Goal: Find specific page/section: Find specific page/section

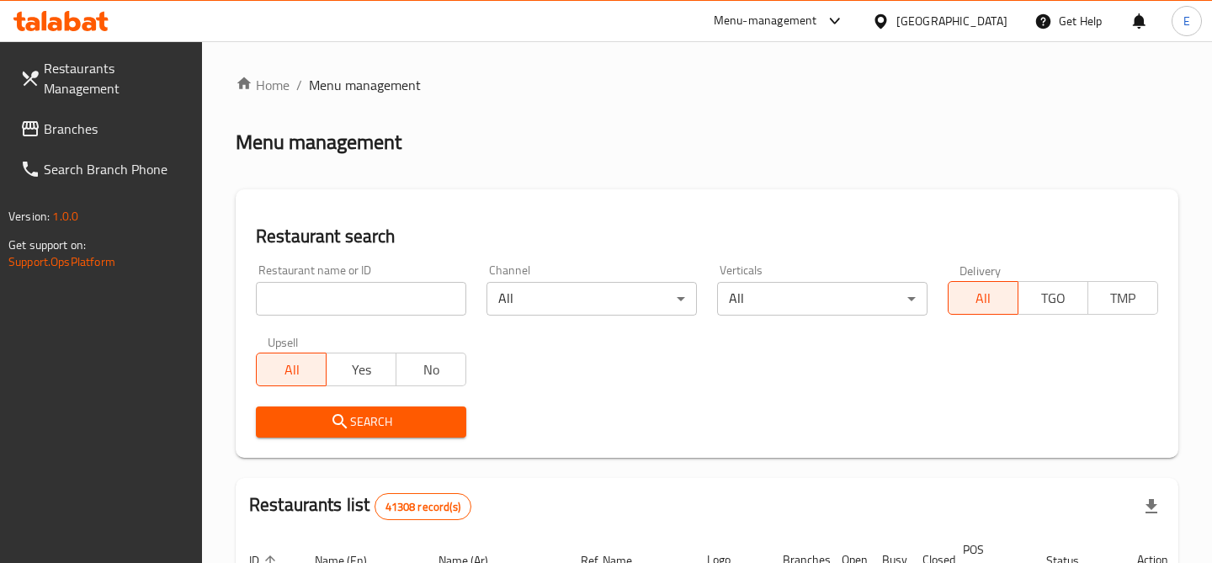
click at [327, 300] on input "search" at bounding box center [361, 299] width 210 height 34
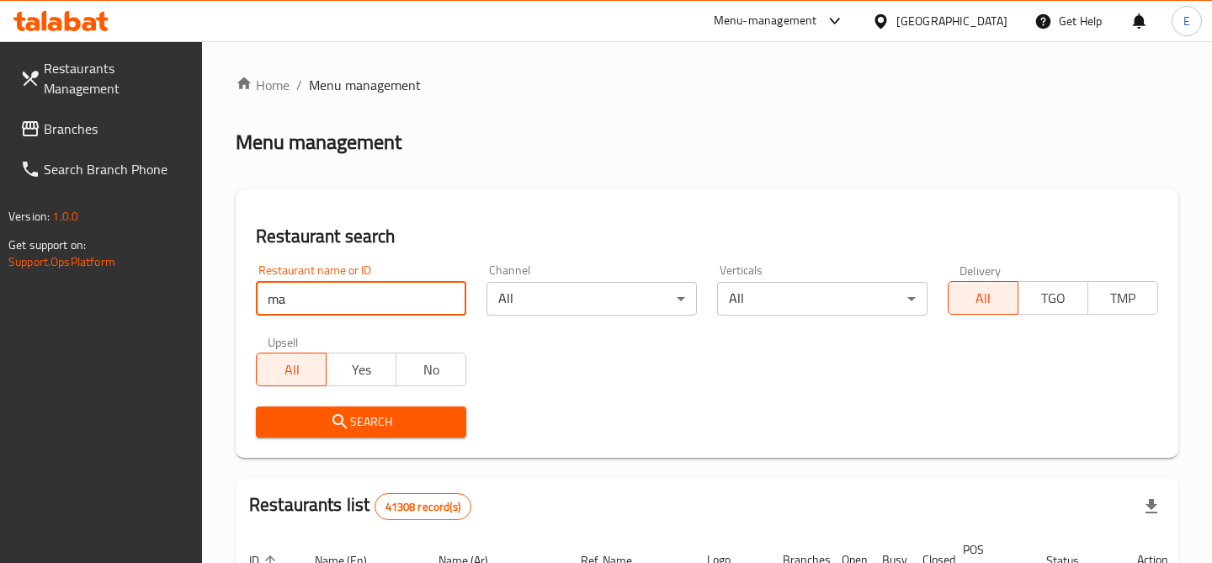
type input "mayar cafe"
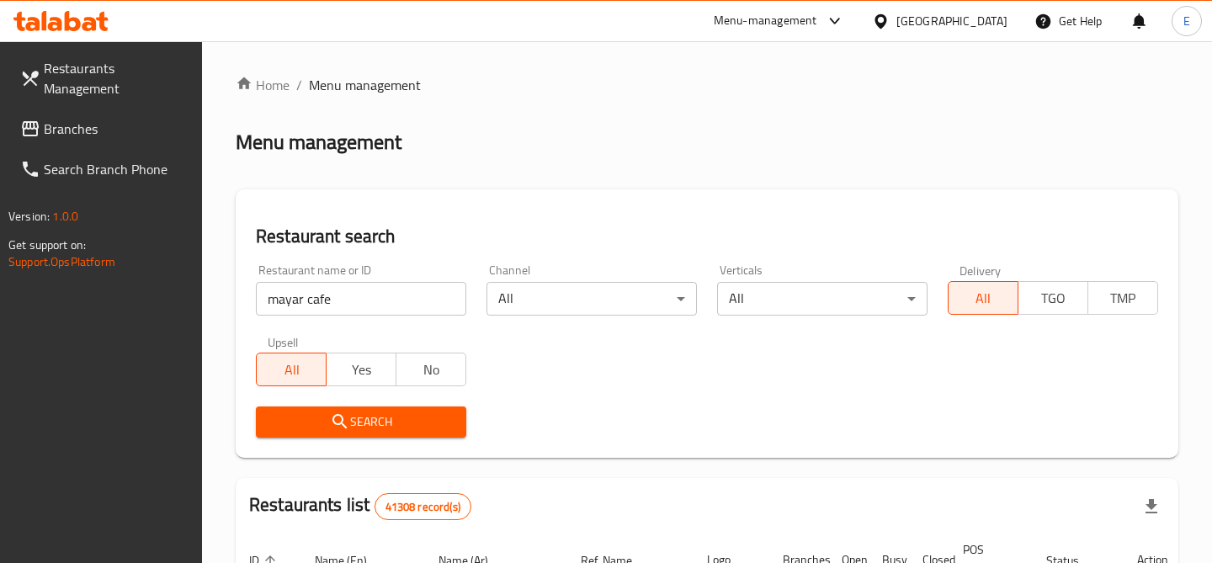
click at [424, 423] on span "Search" at bounding box center [361, 422] width 184 height 21
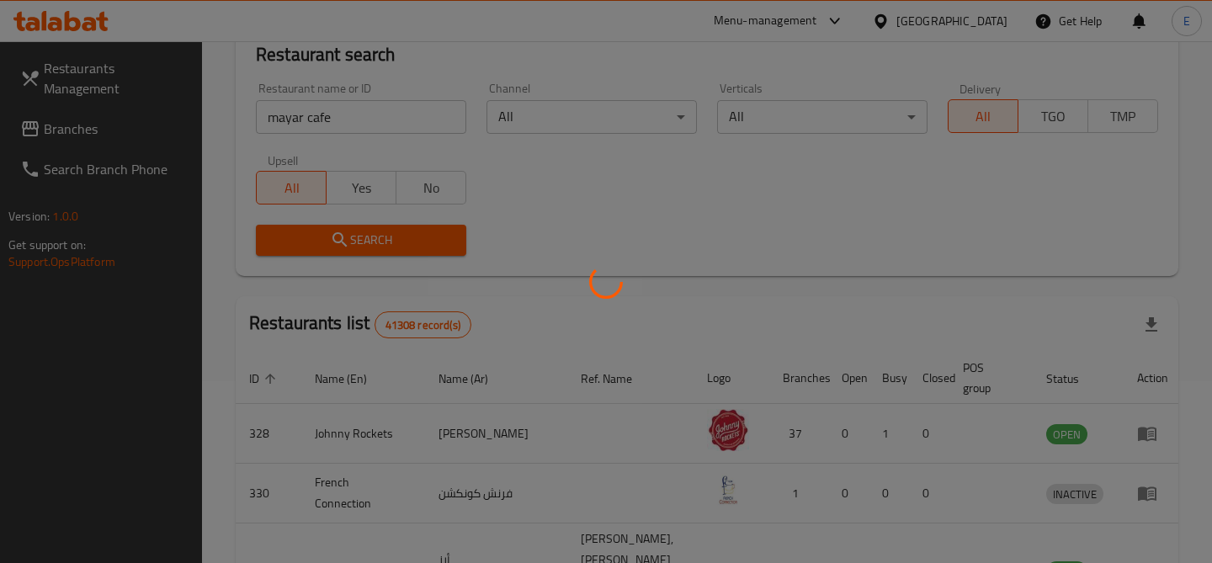
scroll to position [155, 0]
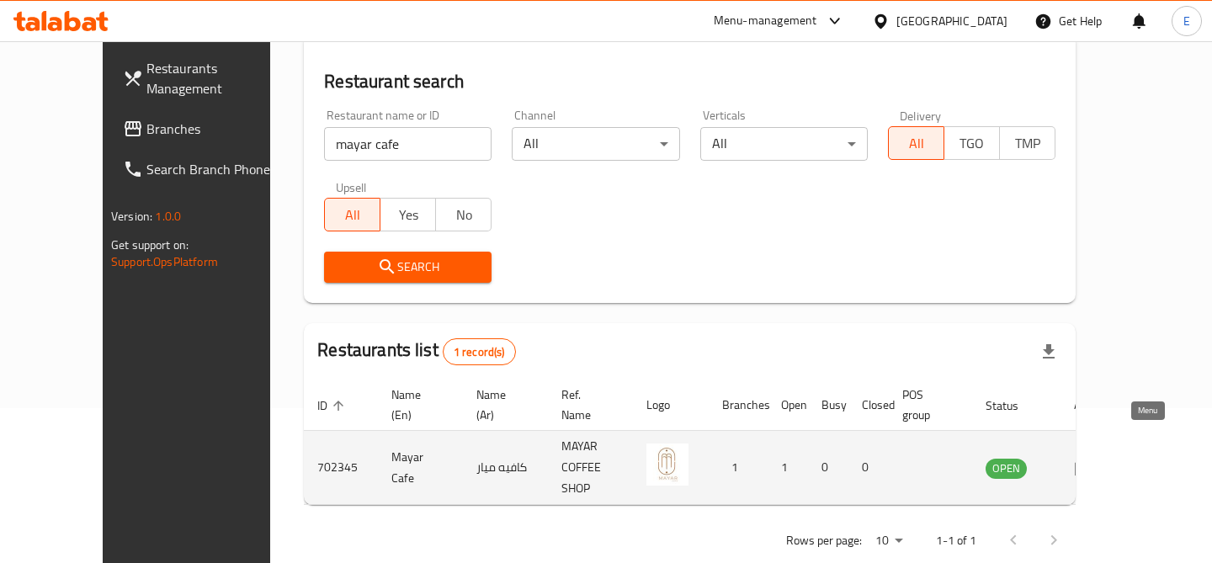
click at [1094, 461] on icon "enhanced table" at bounding box center [1084, 468] width 19 height 14
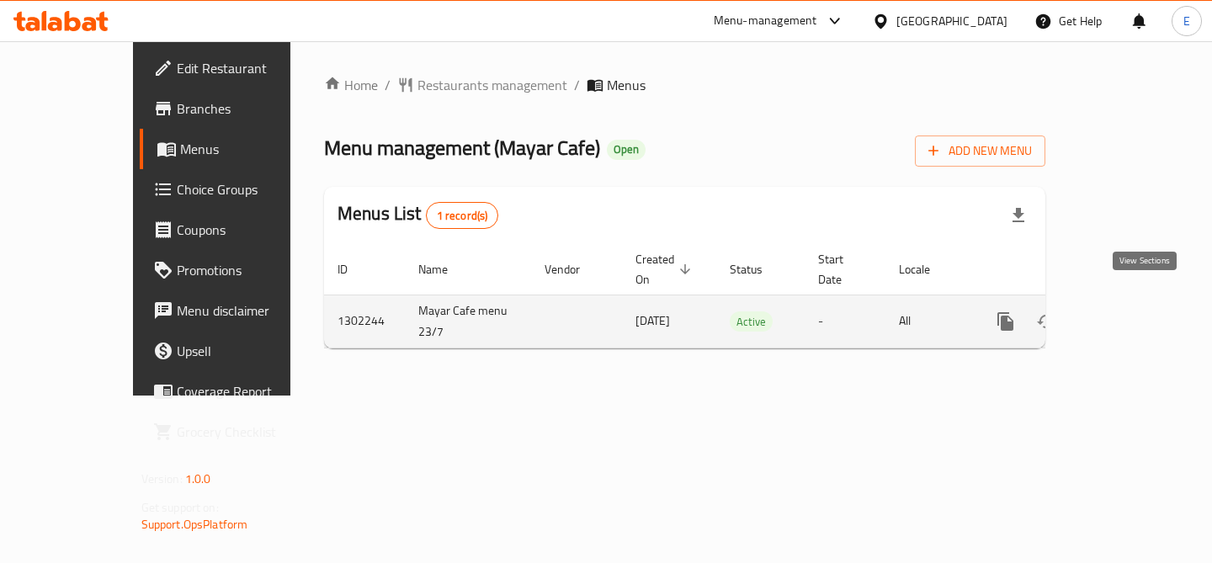
click at [1138, 312] on icon "enhanced table" at bounding box center [1127, 322] width 20 height 20
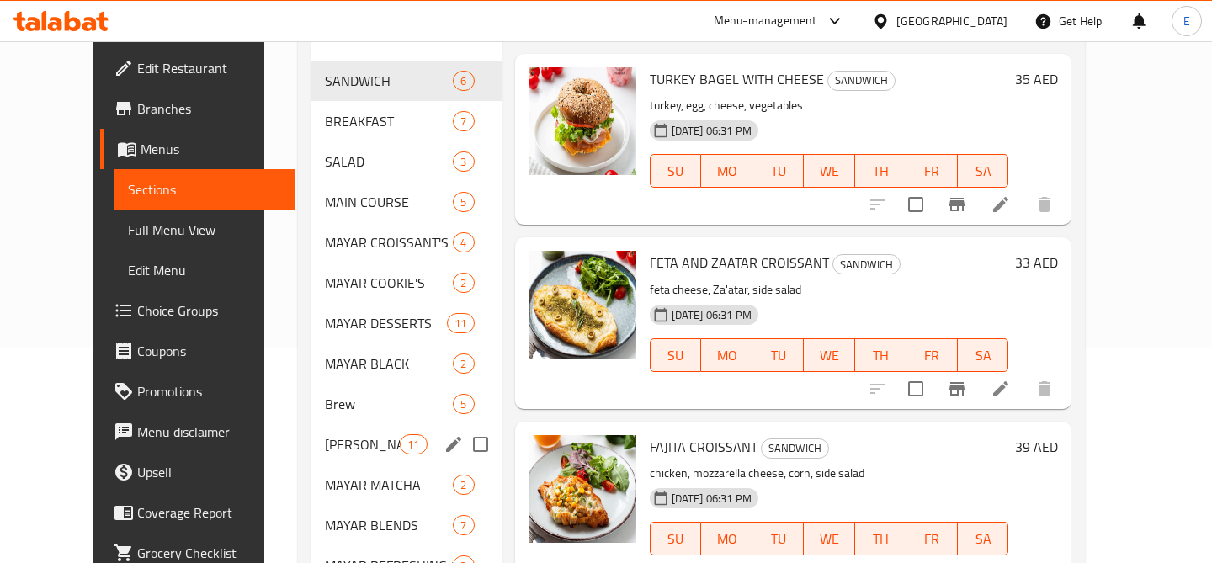
scroll to position [225, 0]
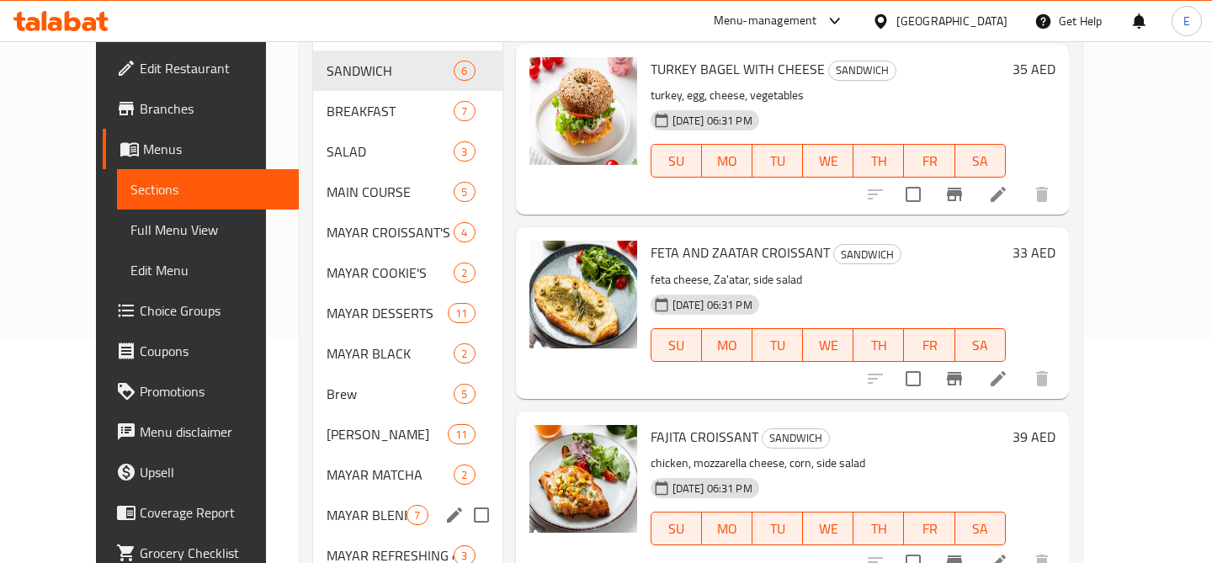
click at [357, 495] on div "MAYAR BLENDS 7" at bounding box center [407, 515] width 189 height 40
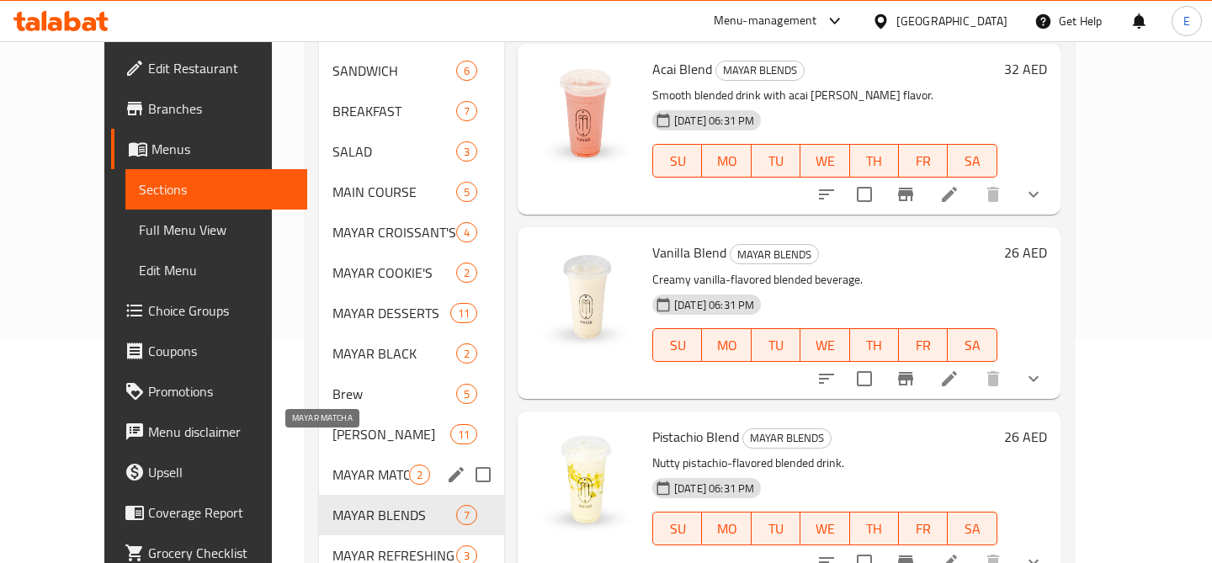
click at [334, 465] on span "MAYAR MATCHA" at bounding box center [371, 475] width 77 height 20
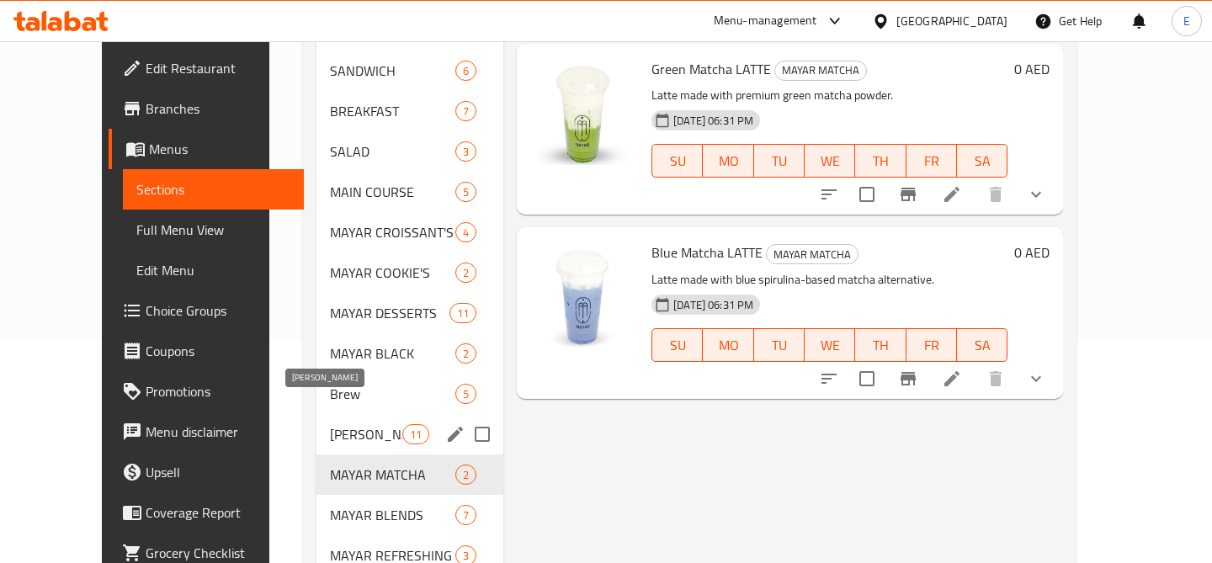
click at [342, 424] on span "[PERSON_NAME]" at bounding box center [366, 434] width 72 height 20
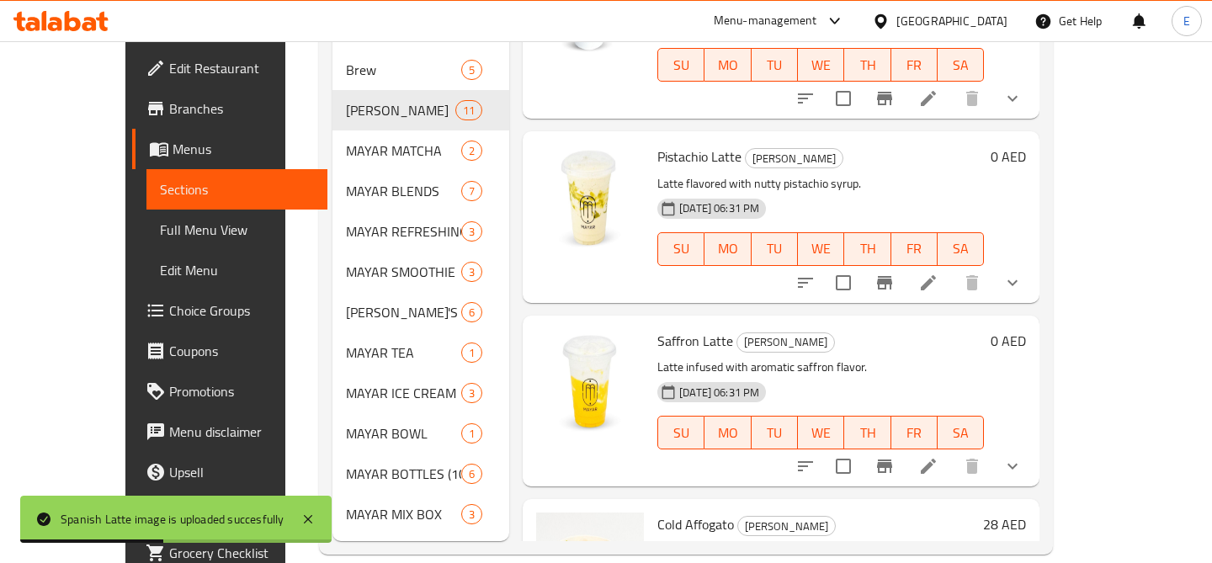
scroll to position [1189, 0]
